Goal: Information Seeking & Learning: Find specific fact

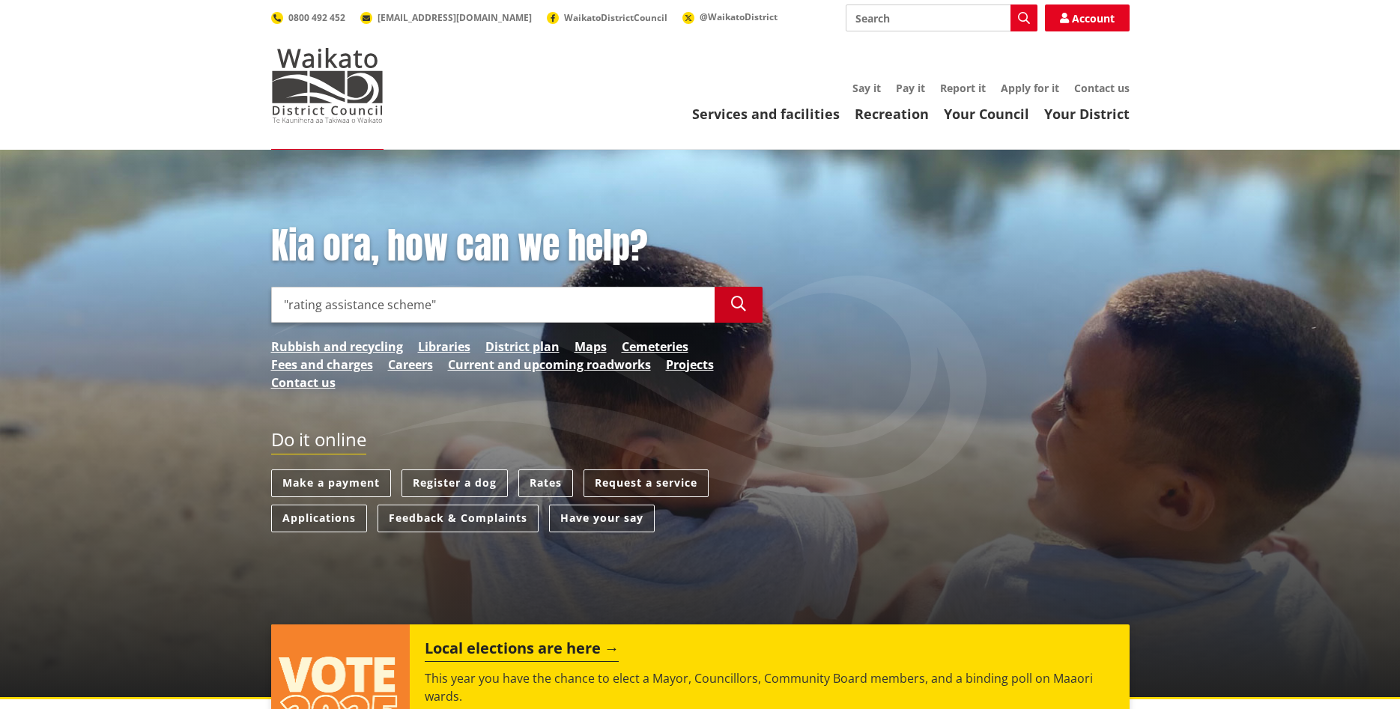
type input ""rating assistance scheme""
click at [734, 300] on icon "button" at bounding box center [738, 304] width 15 height 15
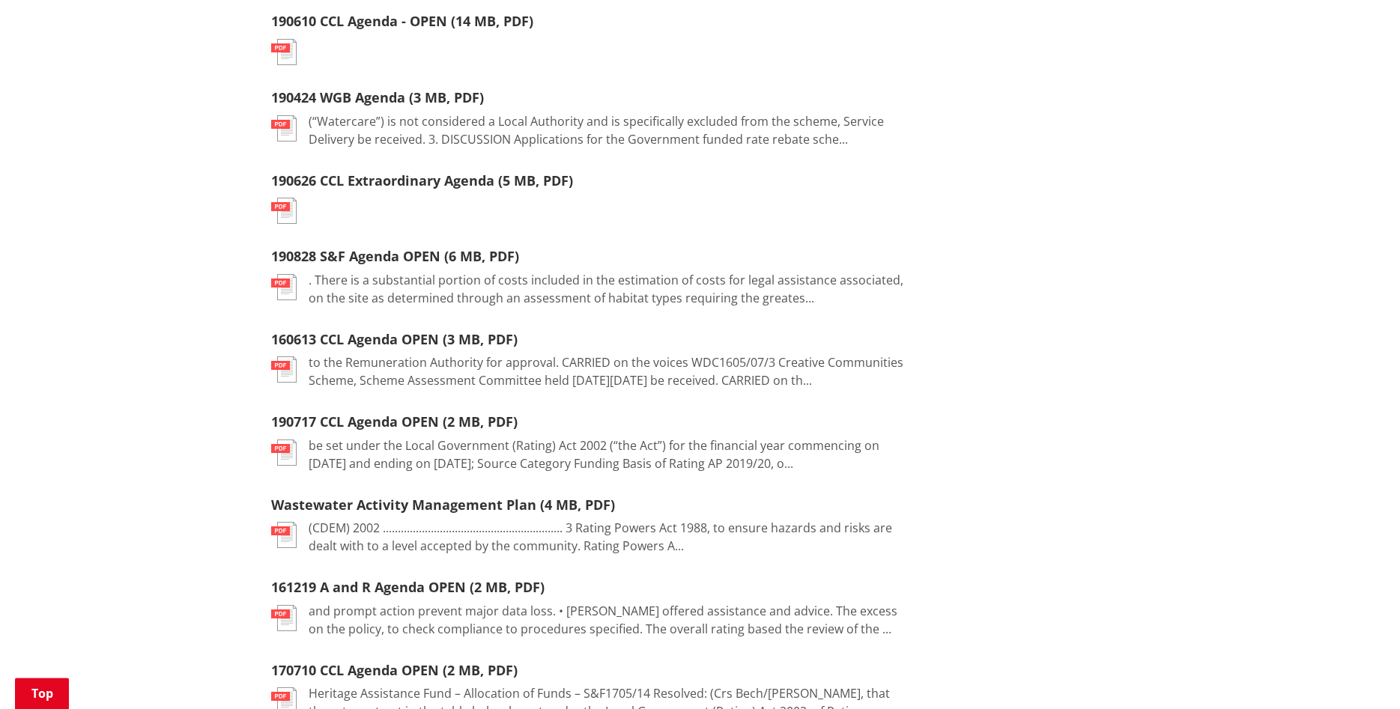
scroll to position [2017, 0]
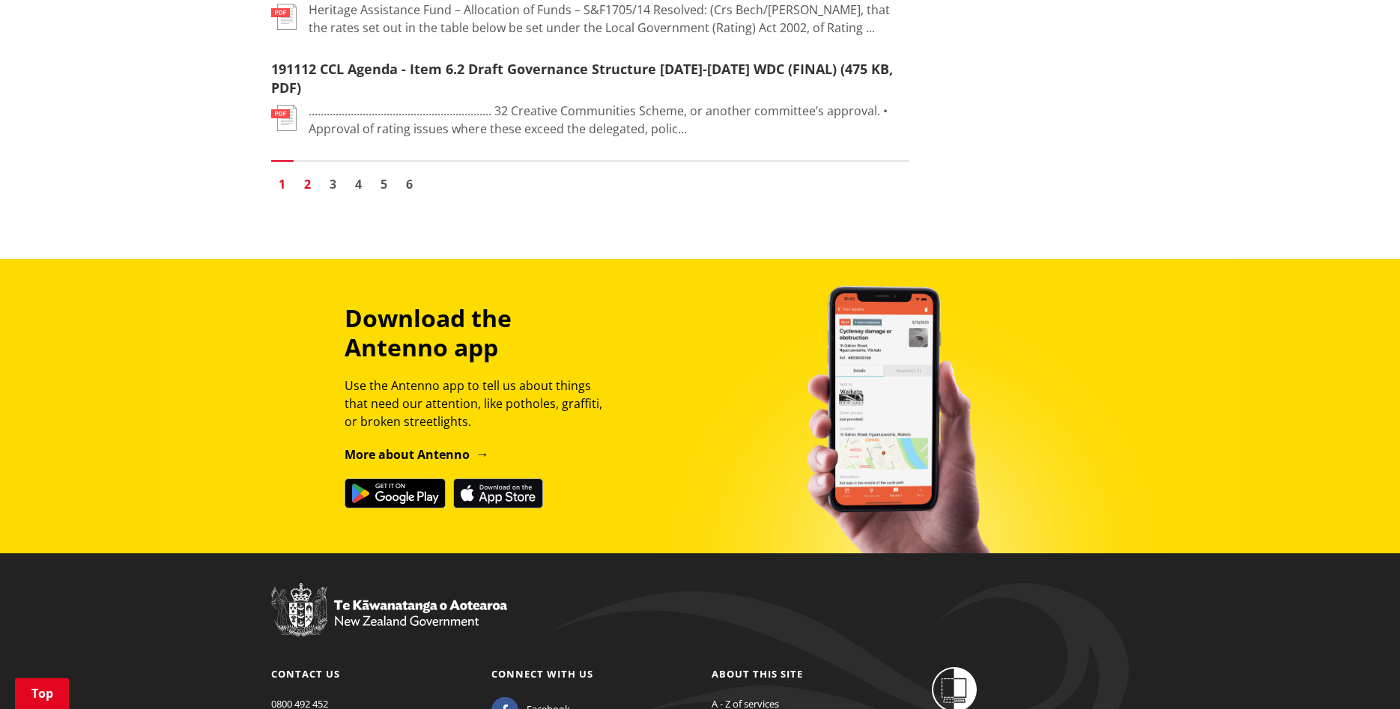
click at [310, 173] on link "2" at bounding box center [308, 184] width 22 height 22
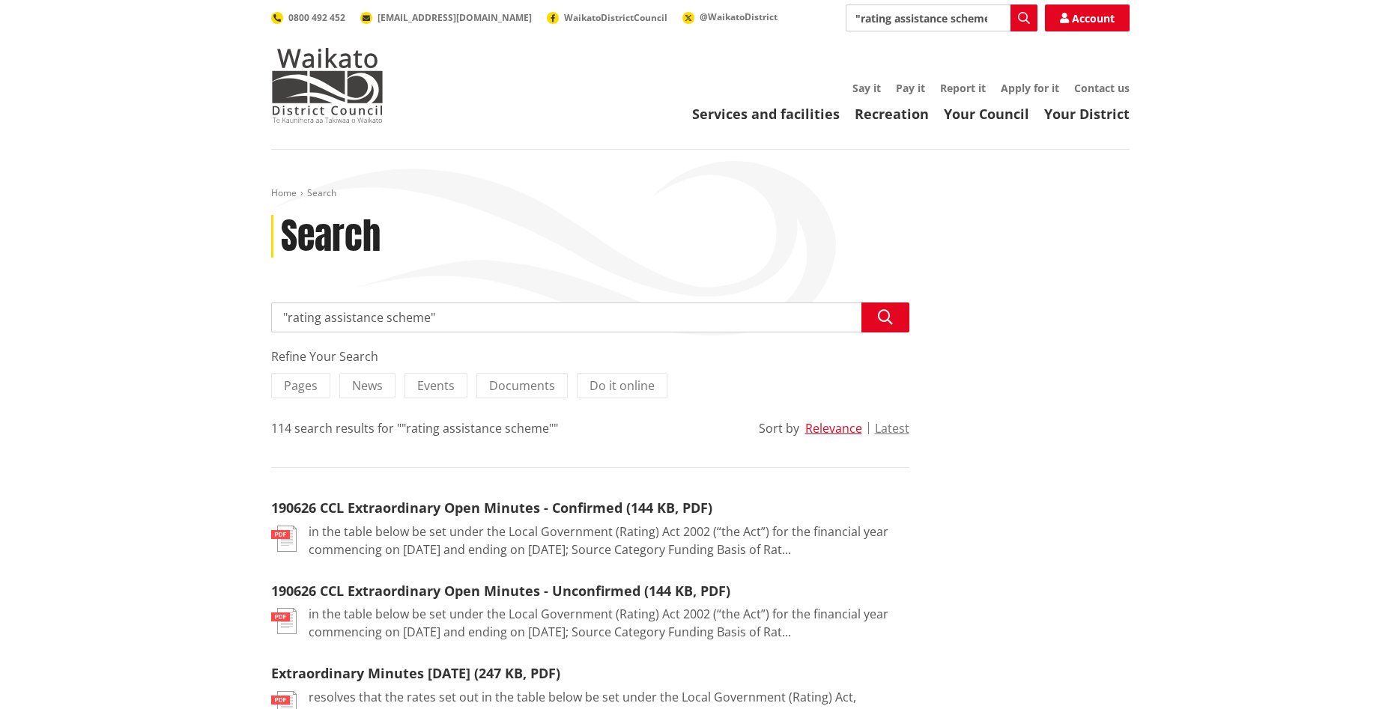
scroll to position [2016, 0]
